Goal: Task Accomplishment & Management: Use online tool/utility

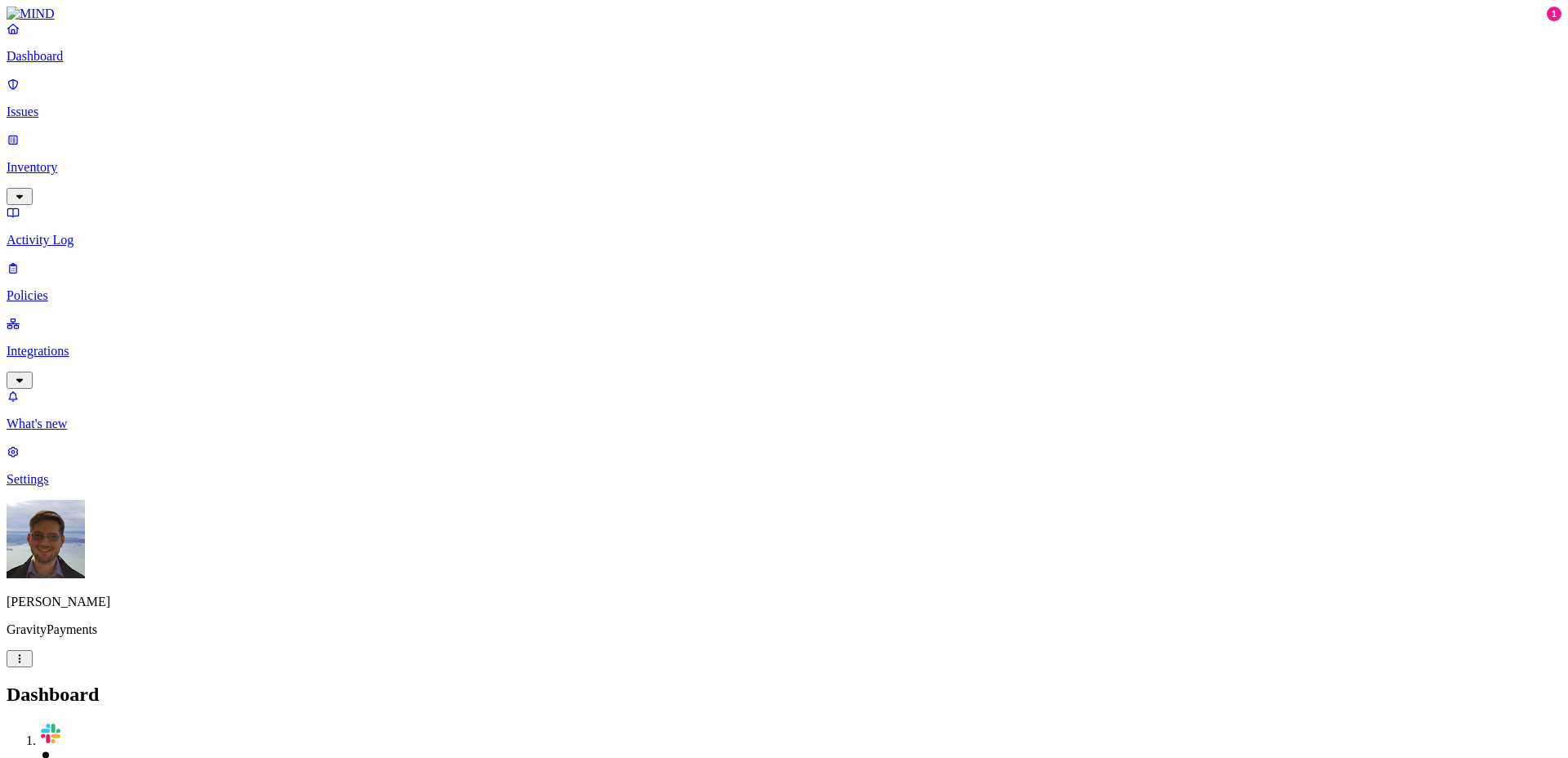
click at [66, 344] on p "Integrations" at bounding box center [784, 352] width 1555 height 15
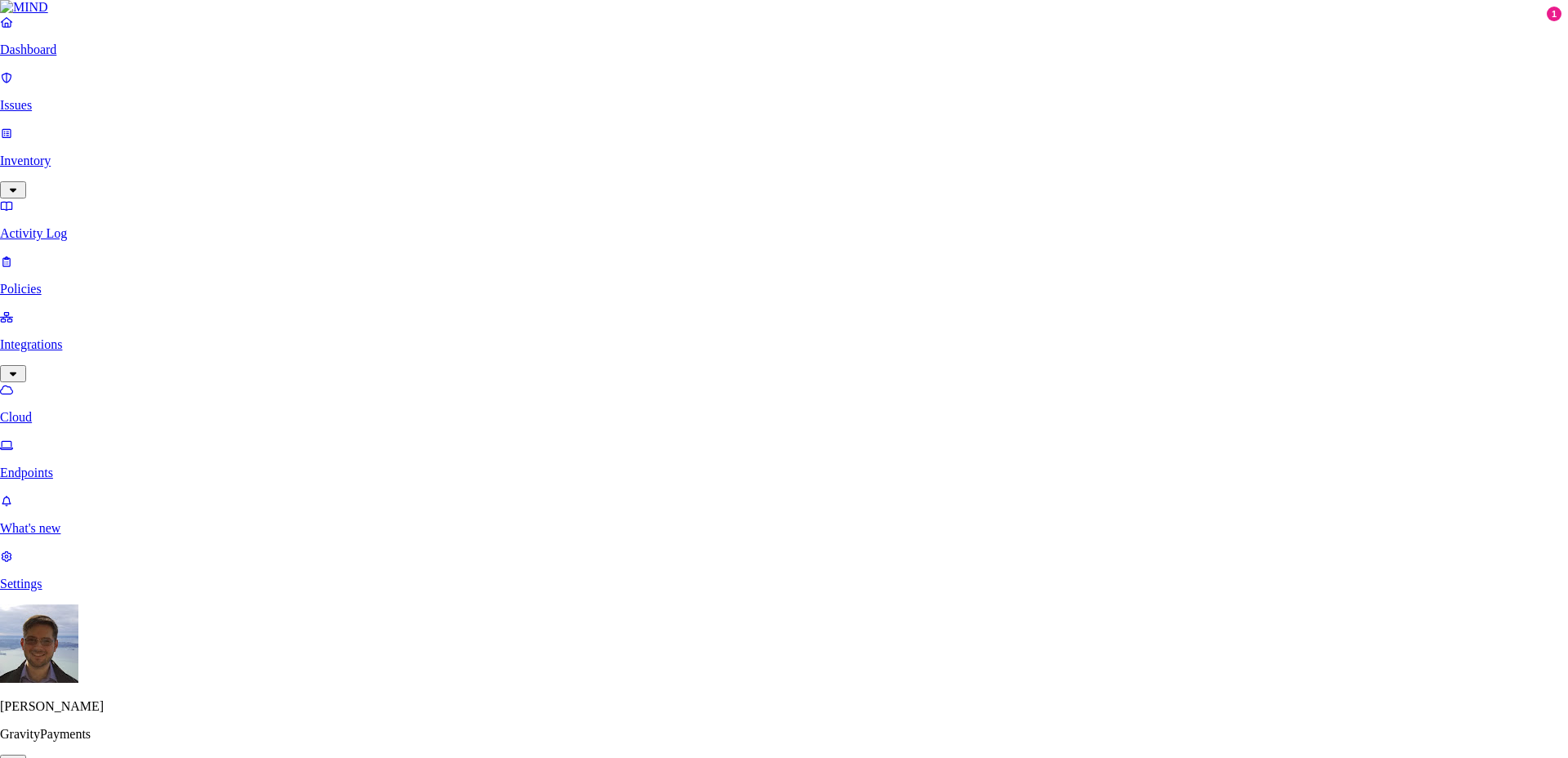
type input "Gravity Payments OKTA Client ID"
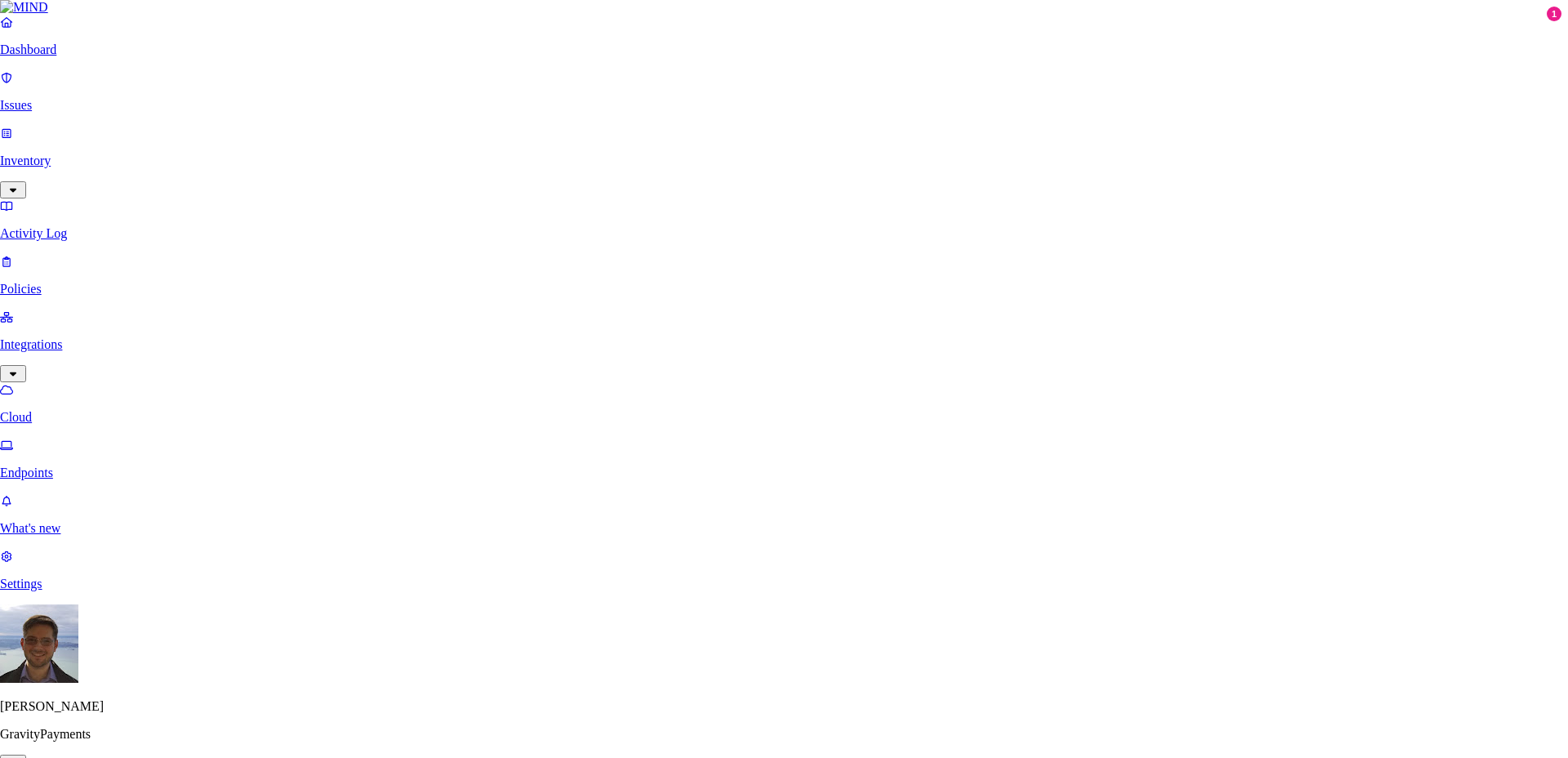
type input "Gravity Payments OKTA Client Secret"
